Goal: Transaction & Acquisition: Purchase product/service

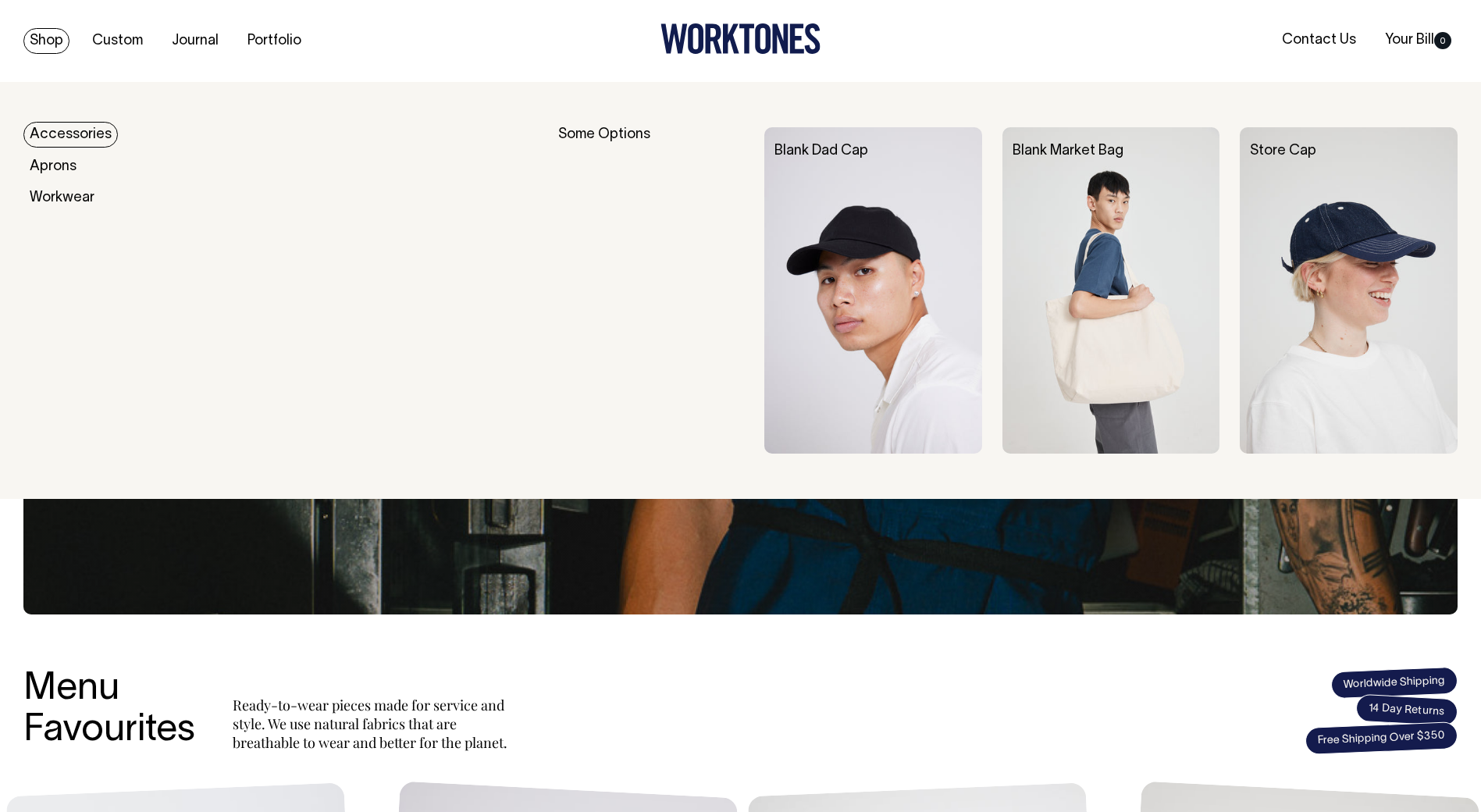
click at [51, 130] on link "Accessories" at bounding box center [70, 134] width 94 height 26
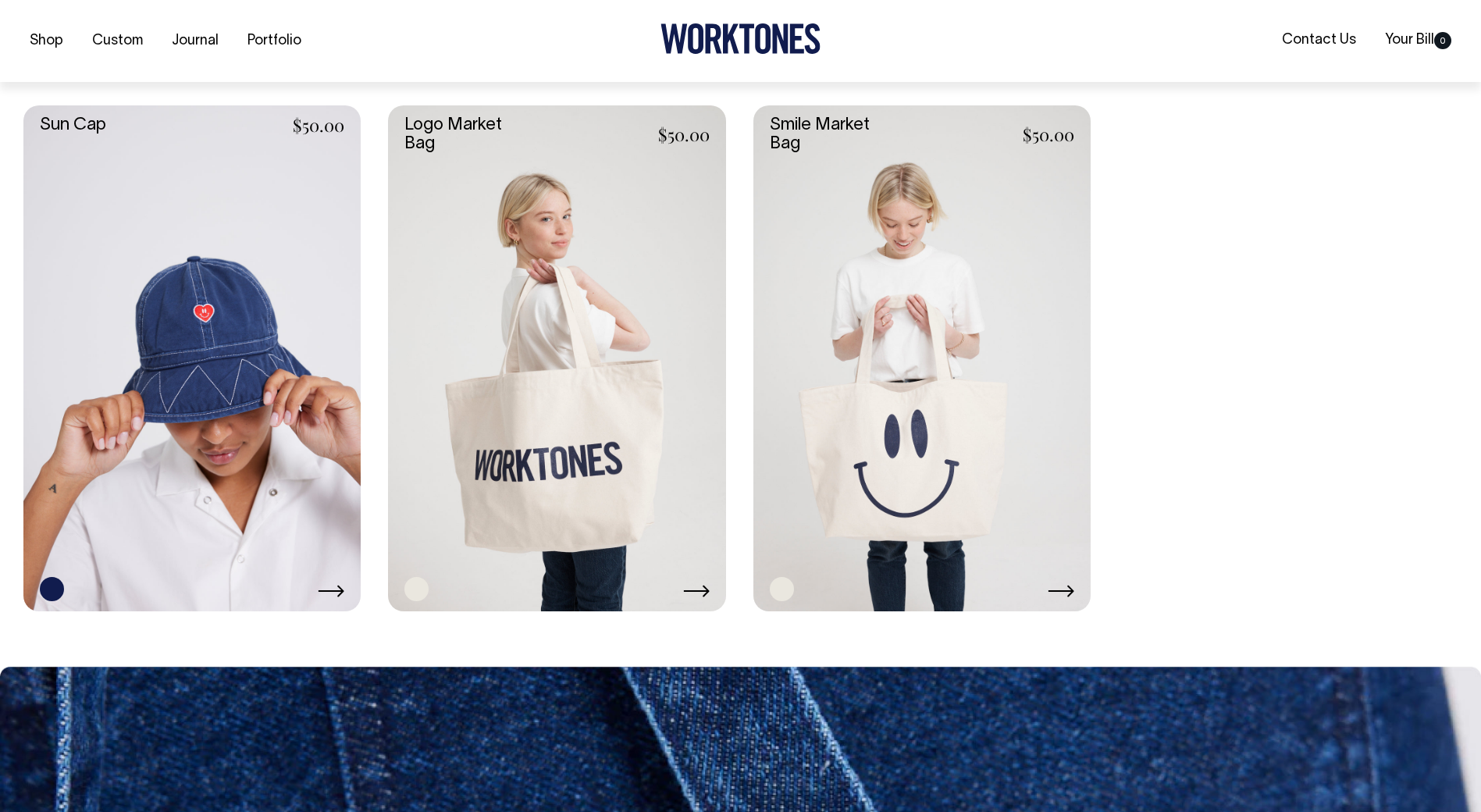
scroll to position [1716, 0]
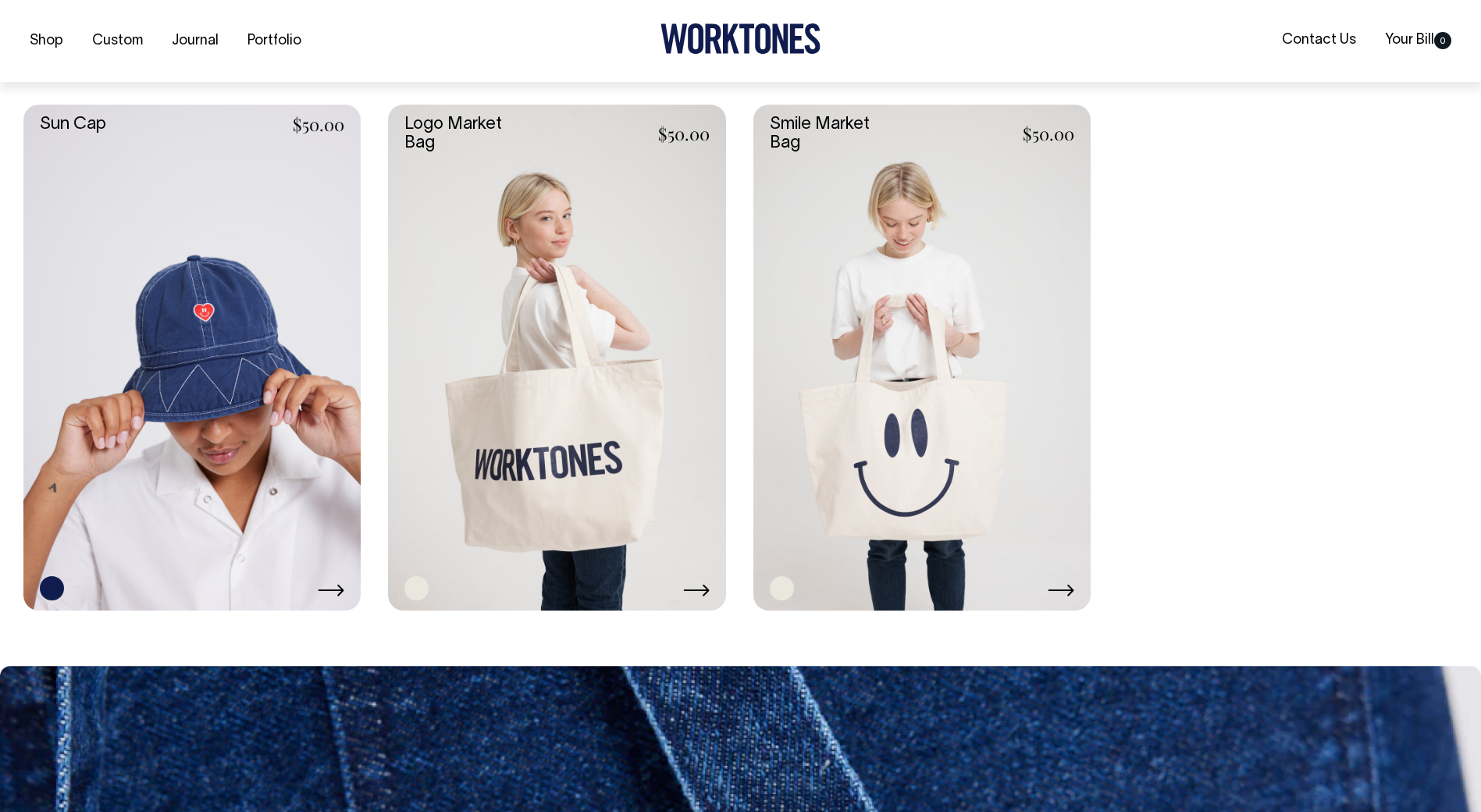
click at [867, 330] on link at bounding box center [922, 358] width 337 height 506
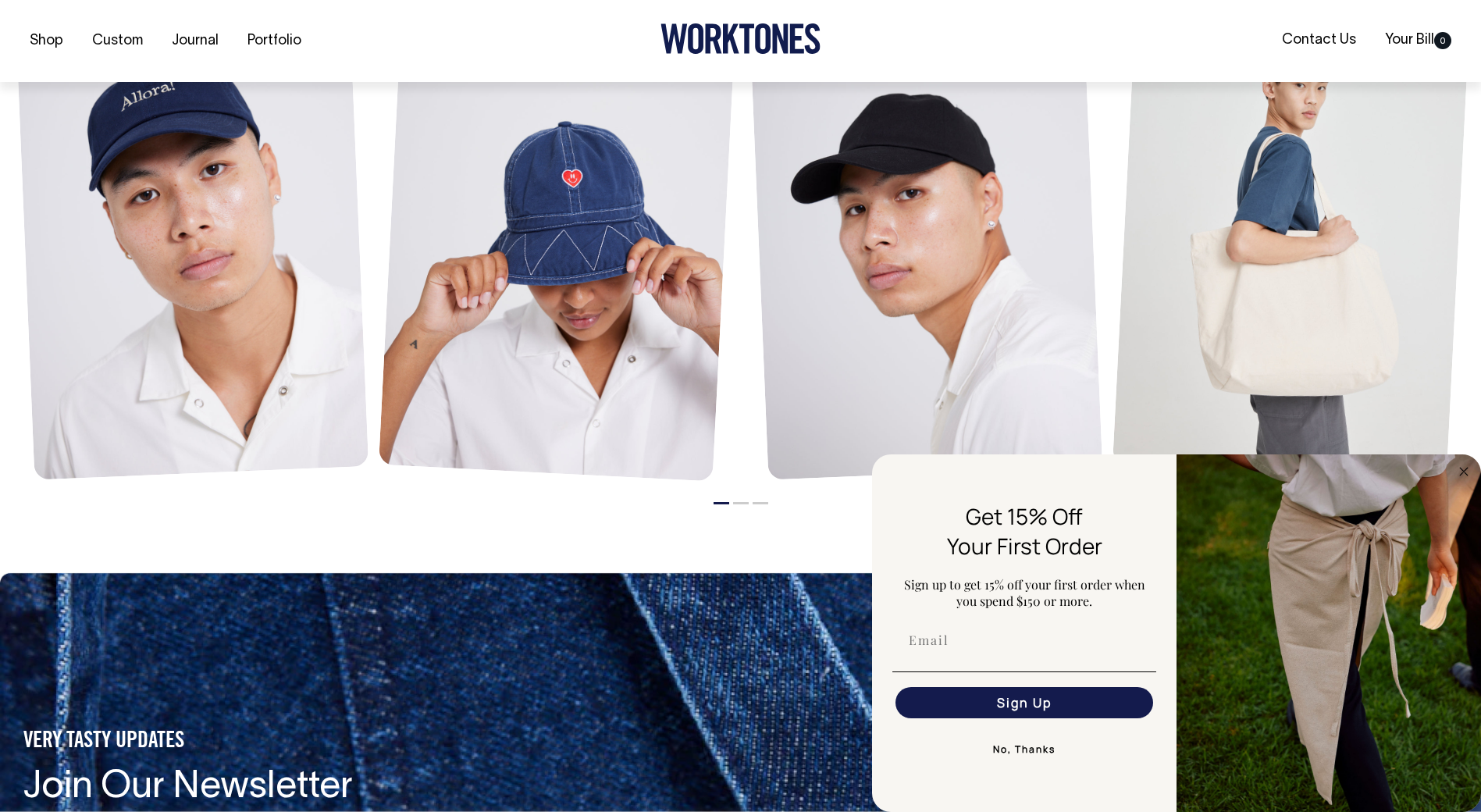
scroll to position [1405, 0]
